Goal: Information Seeking & Learning: Find specific fact

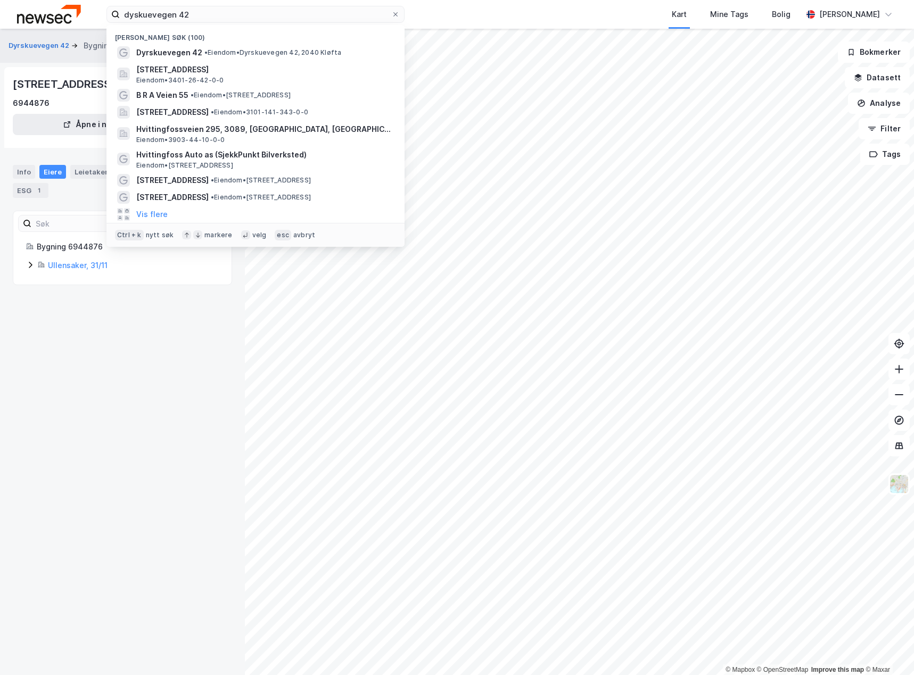
click at [221, 21] on input "dyskuevegen 42" at bounding box center [255, 14] width 271 height 16
click at [221, 20] on input "dyskuevegen 42" at bounding box center [255, 14] width 271 height 16
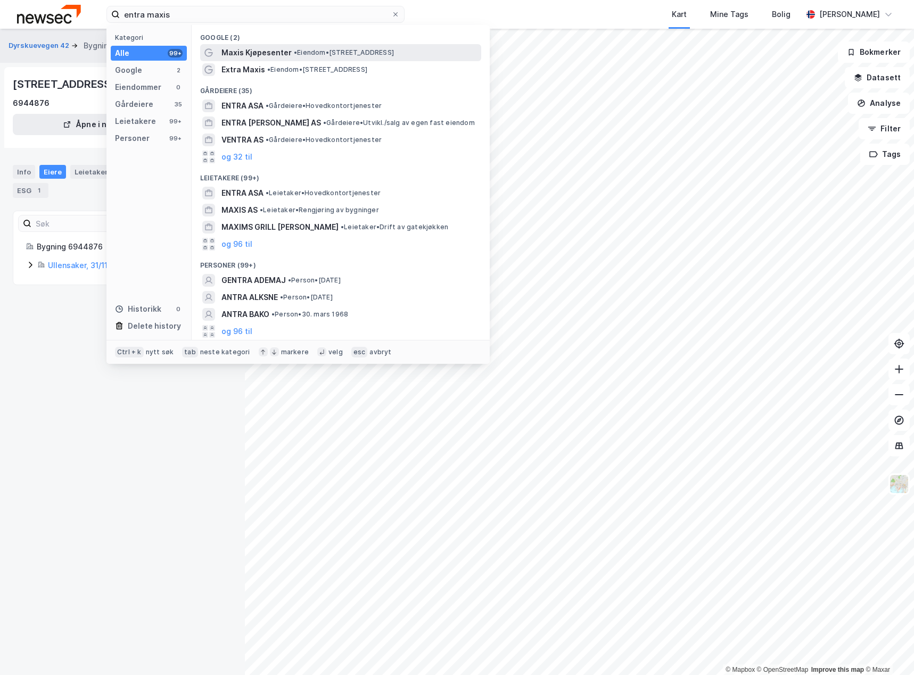
click at [303, 53] on span "• Eiendom • [STREET_ADDRESS]" at bounding box center [344, 52] width 100 height 9
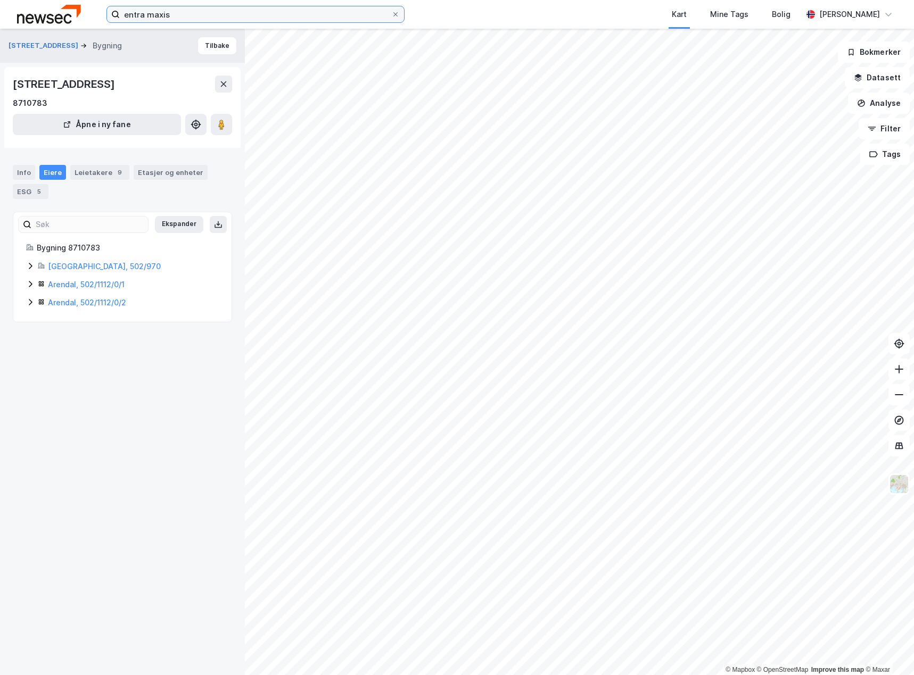
click at [195, 13] on input "entra maxis" at bounding box center [255, 14] width 271 height 16
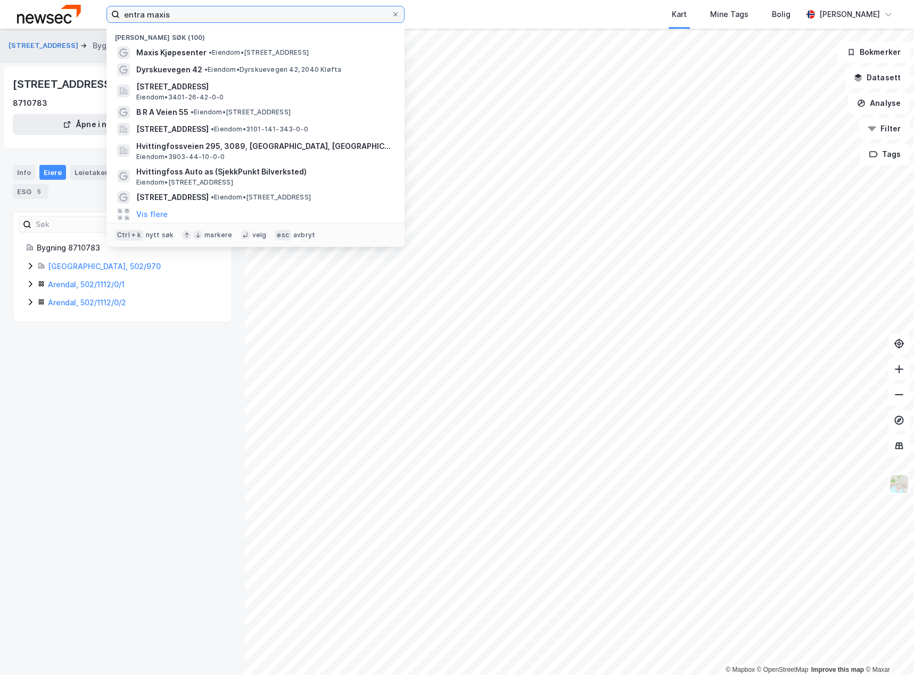
click at [195, 13] on input "entra maxis" at bounding box center [255, 14] width 271 height 16
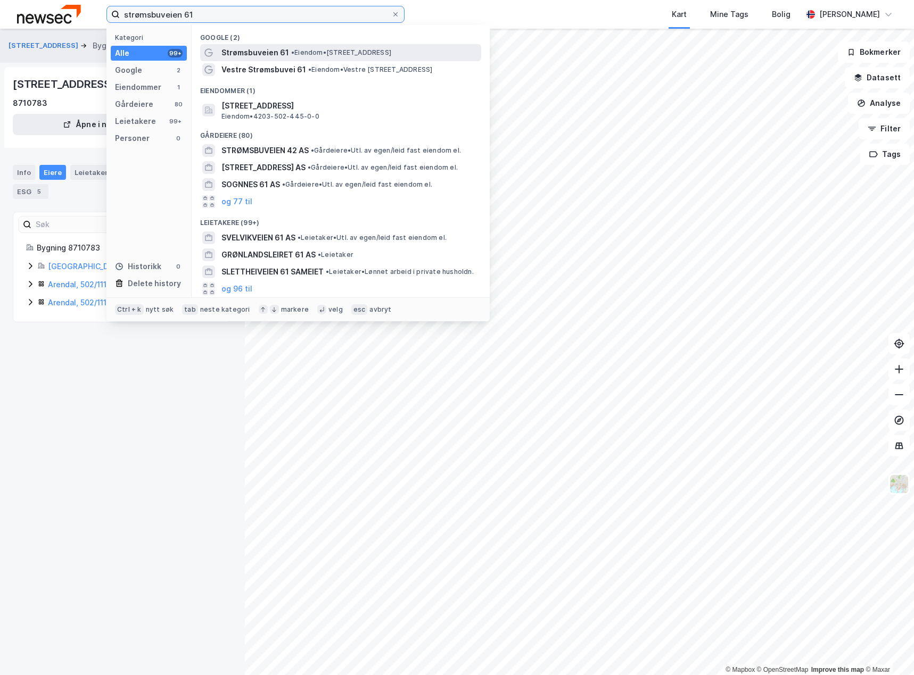
type input "strømsbuveien 61"
click at [330, 52] on span "• Eiendom • [STREET_ADDRESS]" at bounding box center [341, 52] width 100 height 9
